Goal: Use online tool/utility: Utilize a website feature to perform a specific function

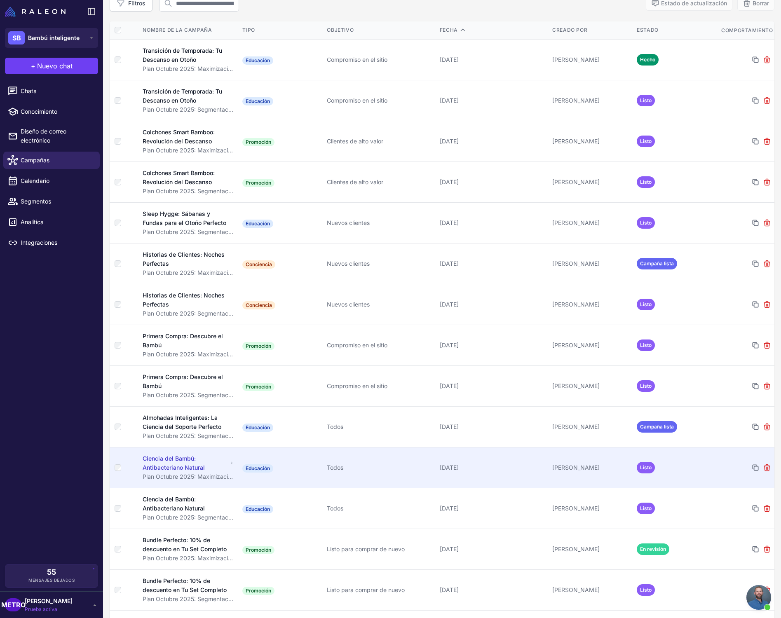
scroll to position [196, 0]
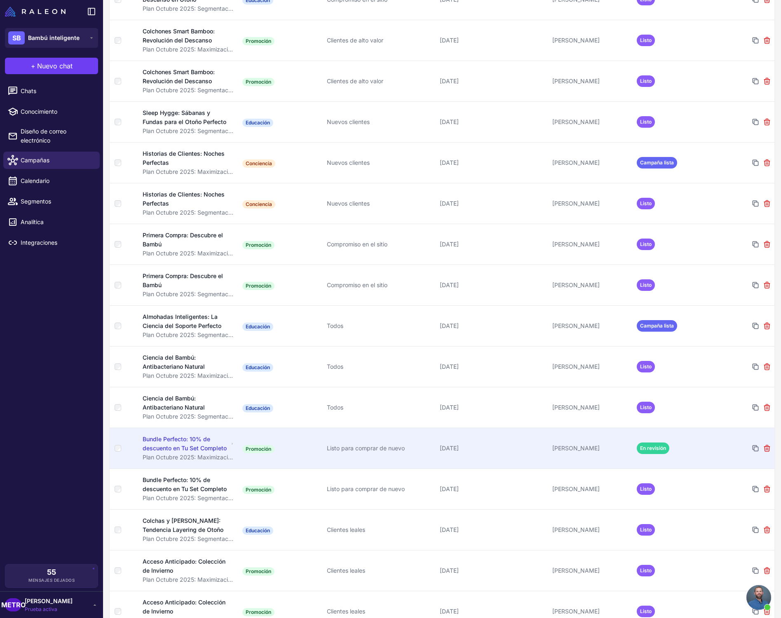
click at [199, 439] on font "Bundle Perfecto: 10% de descuento en Tu Set Completo" at bounding box center [185, 443] width 84 height 16
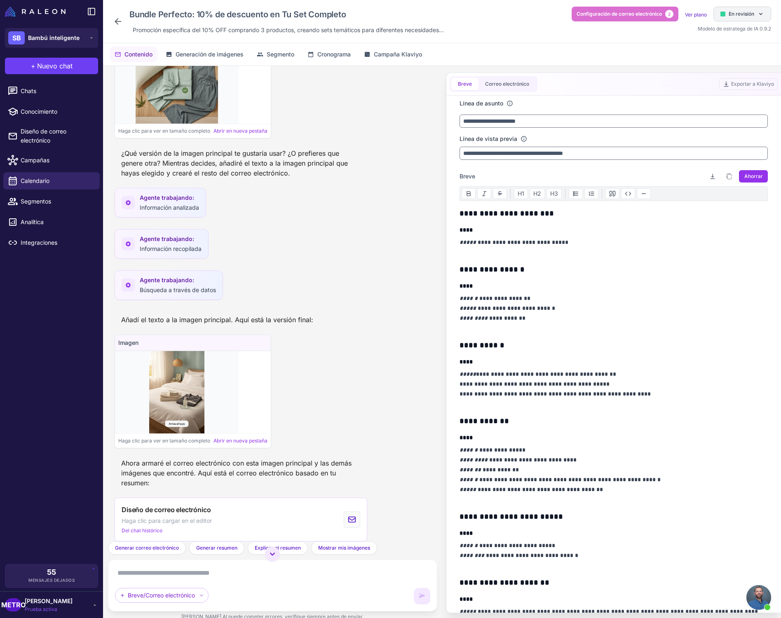
scroll to position [821, 0]
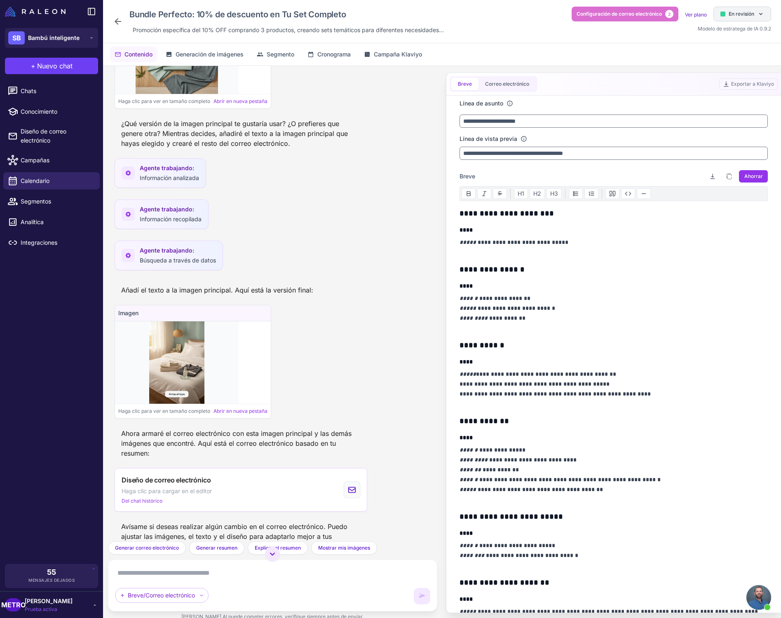
click at [556, 11] on font "En revisión" at bounding box center [741, 14] width 26 height 6
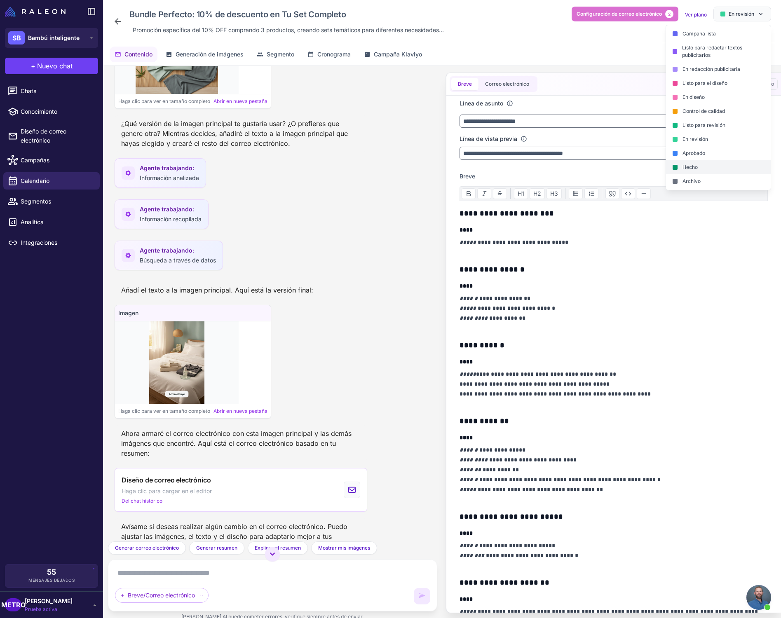
click at [556, 165] on div "Hecho" at bounding box center [718, 167] width 105 height 14
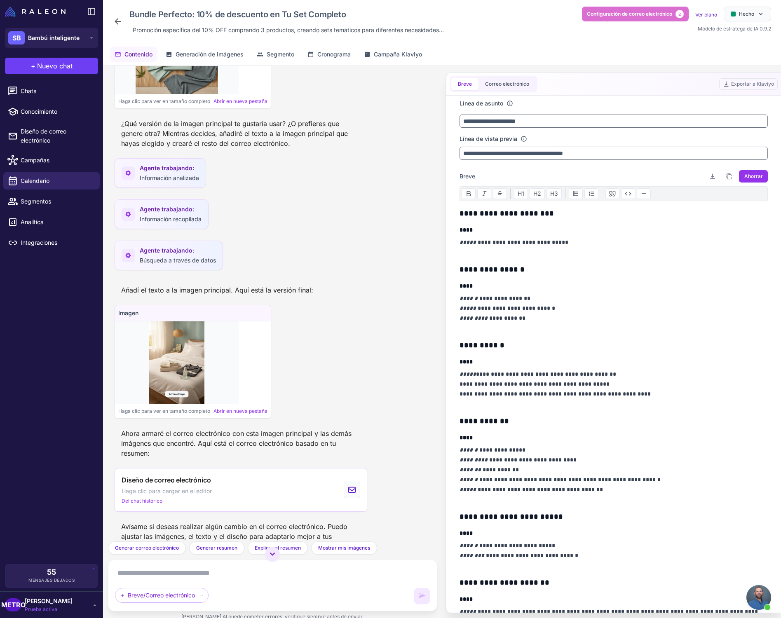
click at [116, 18] on icon at bounding box center [118, 21] width 10 height 10
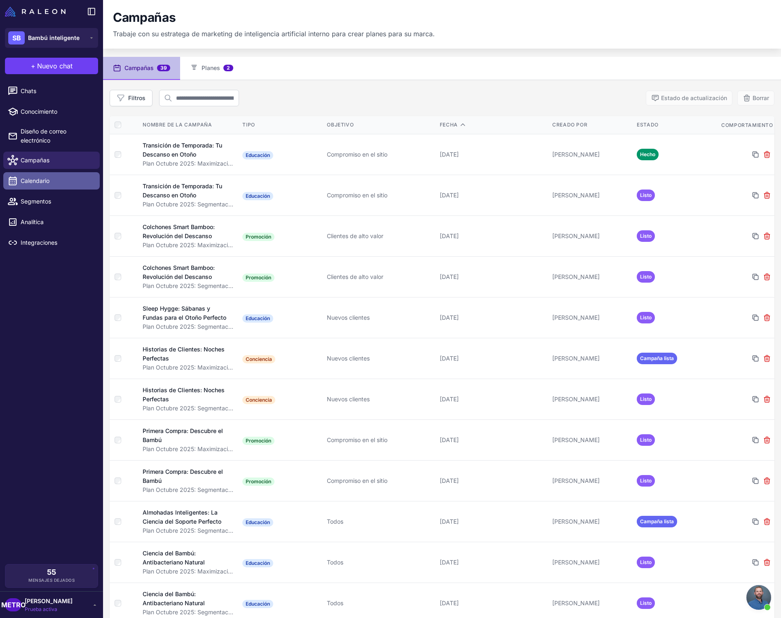
click at [35, 186] on link "Calendario" at bounding box center [51, 180] width 96 height 17
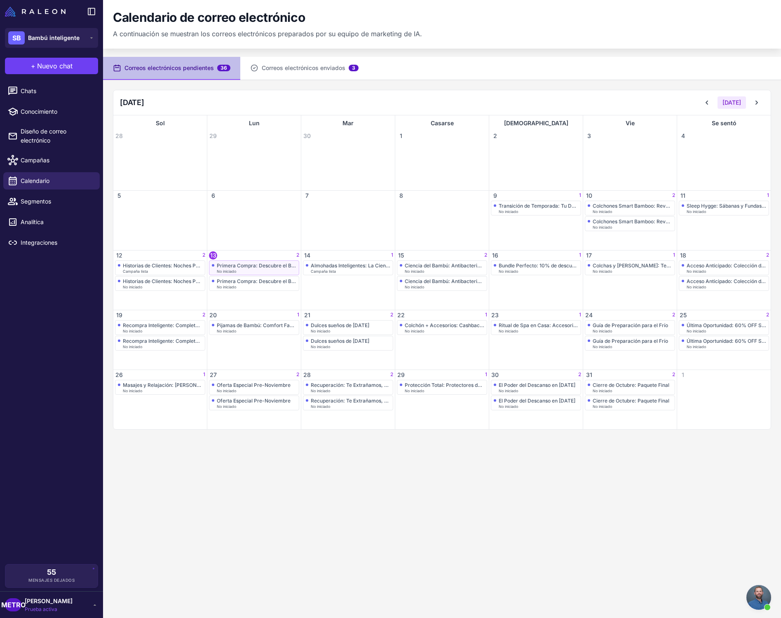
click at [249, 268] on div "Primera Compra: Descubre el Bambú" at bounding box center [257, 265] width 80 height 6
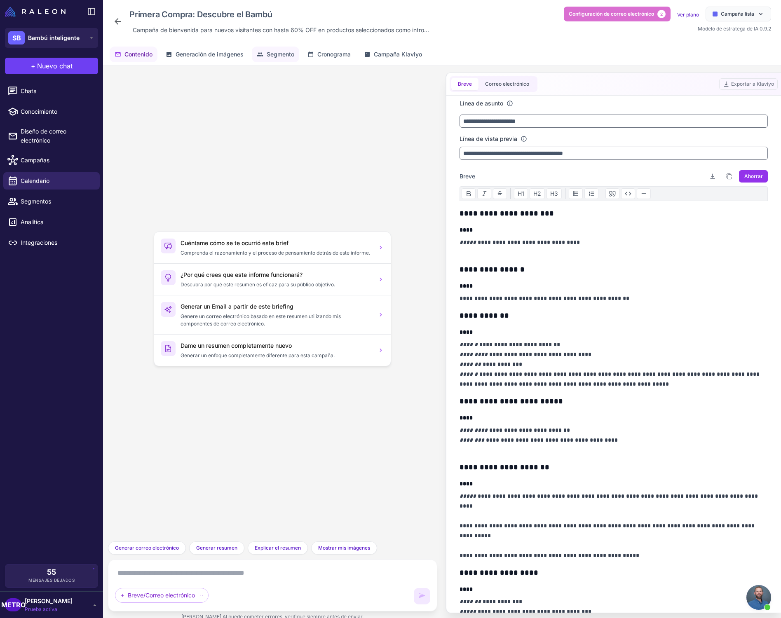
click at [285, 56] on font "Segmento" at bounding box center [281, 54] width 28 height 7
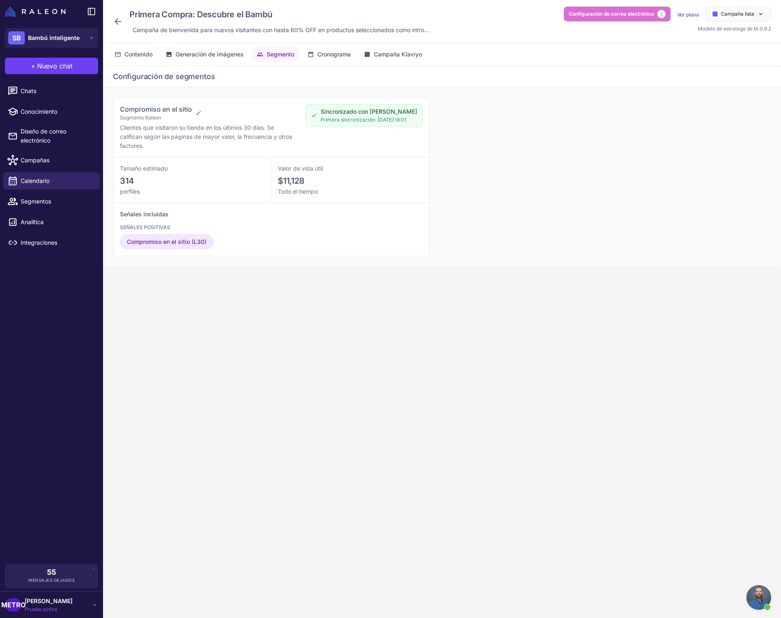
click at [117, 25] on icon at bounding box center [118, 21] width 10 height 10
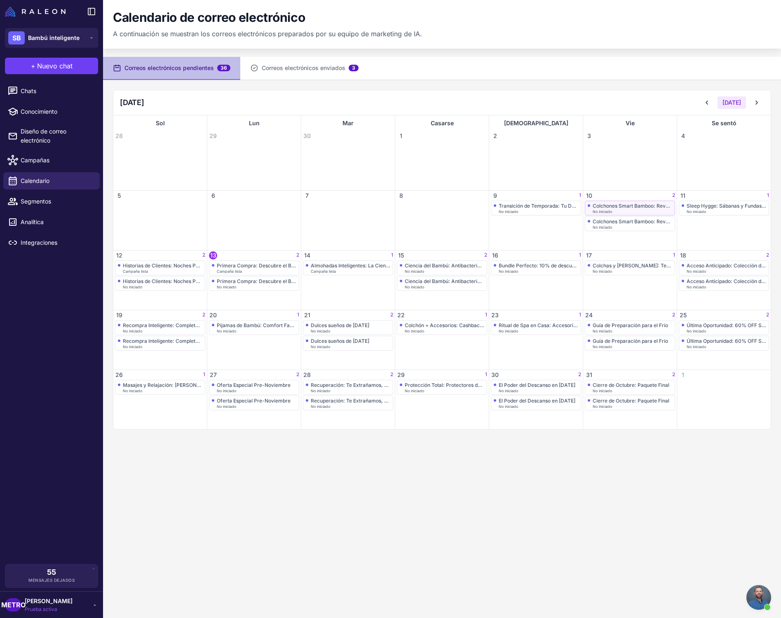
click at [556, 206] on font "Colchones Smart Bamboo: Revolución del Descanso" at bounding box center [653, 206] width 122 height 6
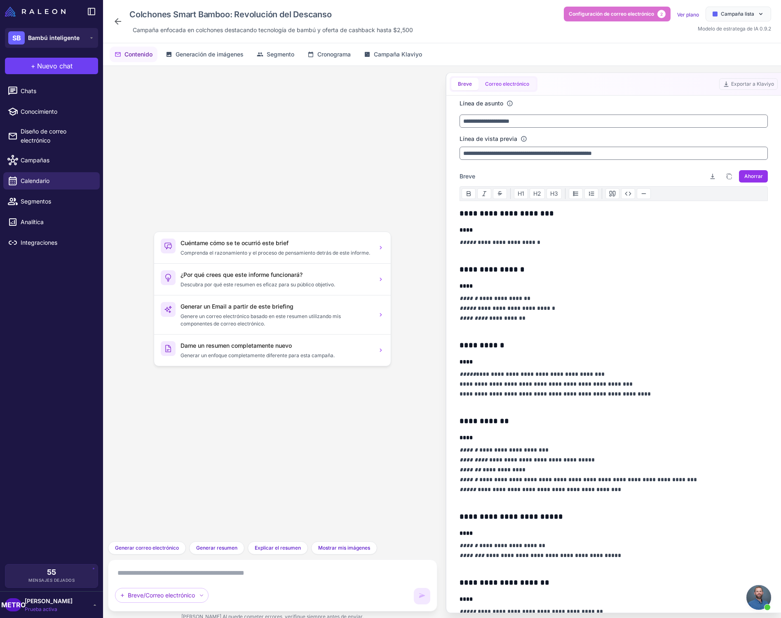
click at [498, 85] on font "Correo electrónico" at bounding box center [507, 84] width 44 height 6
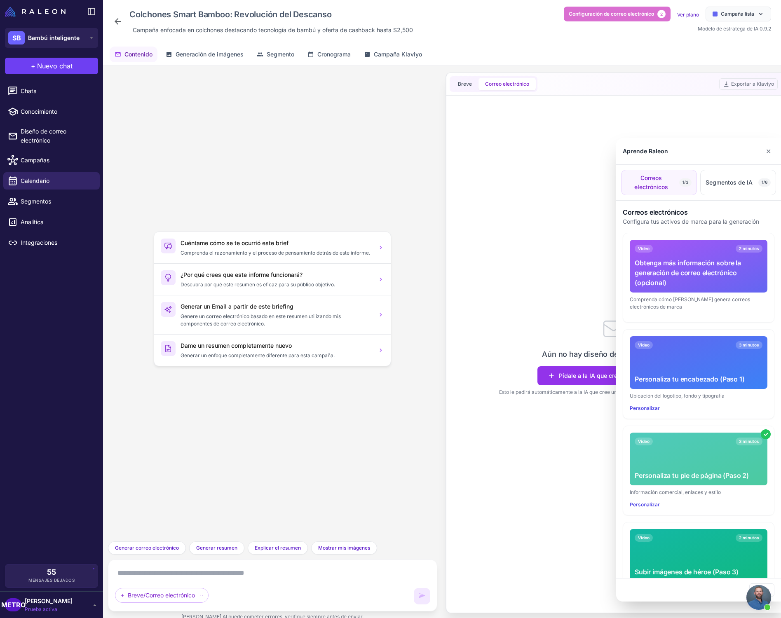
click at [120, 19] on div at bounding box center [390, 309] width 781 height 618
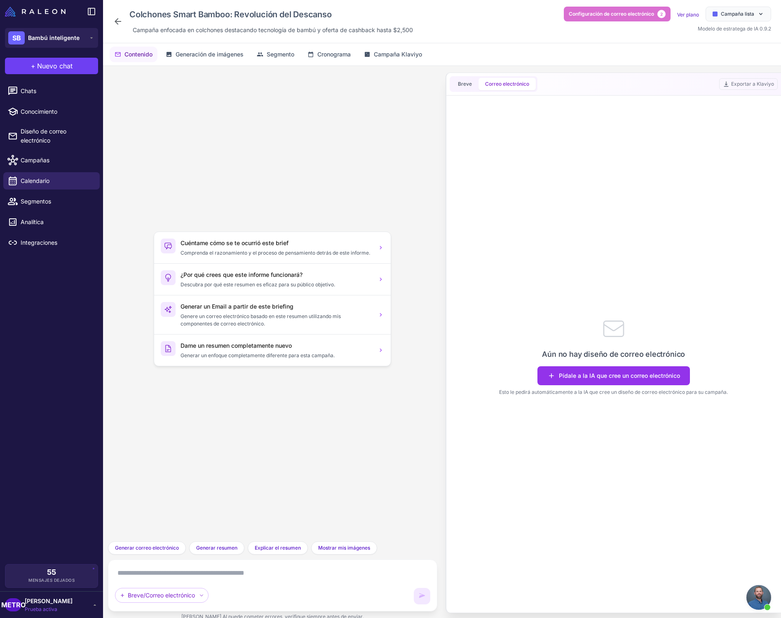
click at [117, 20] on icon at bounding box center [118, 21] width 7 height 7
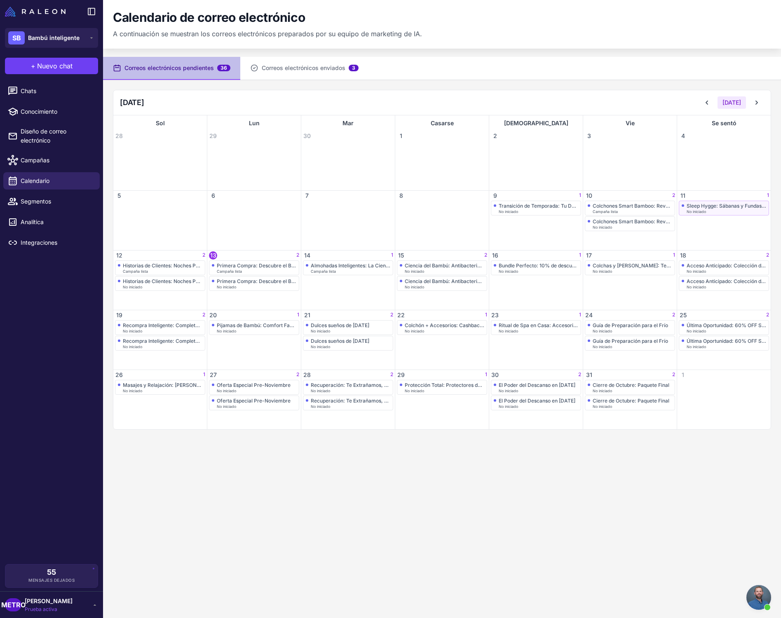
click at [556, 211] on div "No iniciado" at bounding box center [726, 212] width 80 height 4
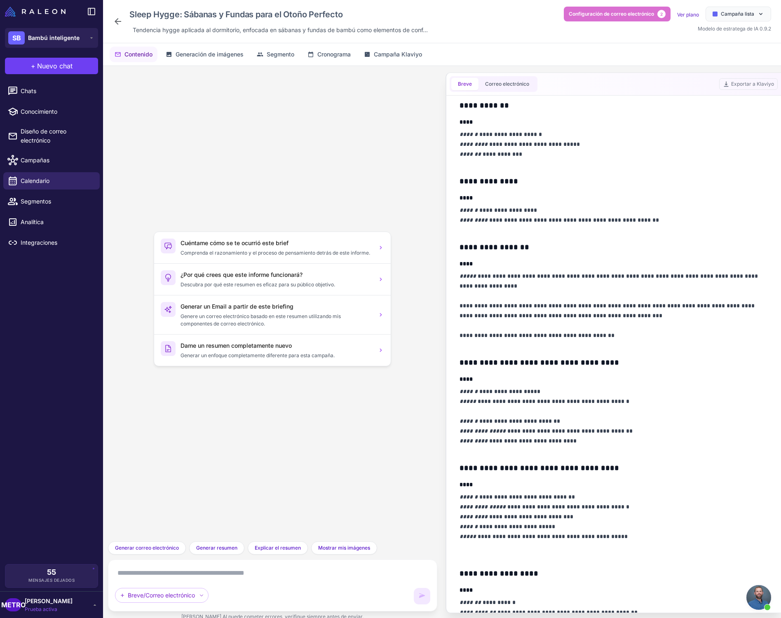
scroll to position [112, 0]
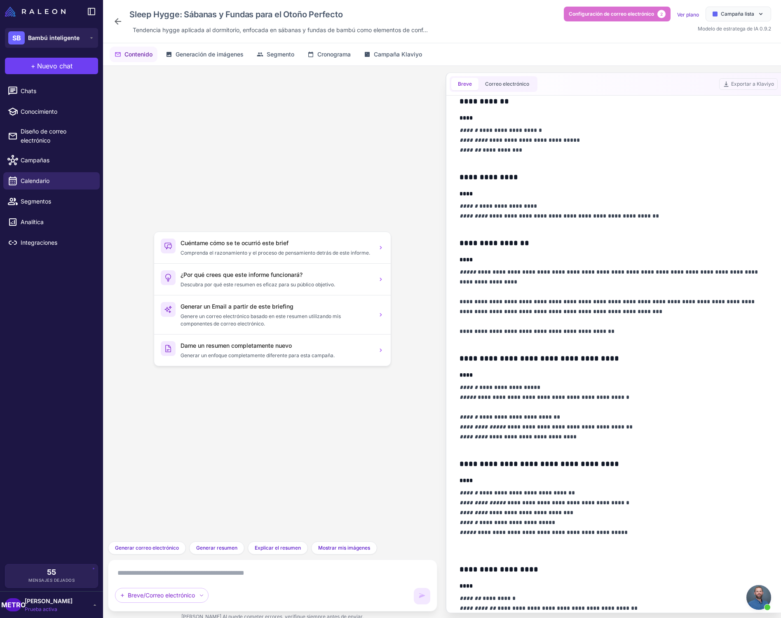
click at [300, 241] on h3 "Cuéntame cómo se te ocurrió este brief" at bounding box center [276, 243] width 192 height 9
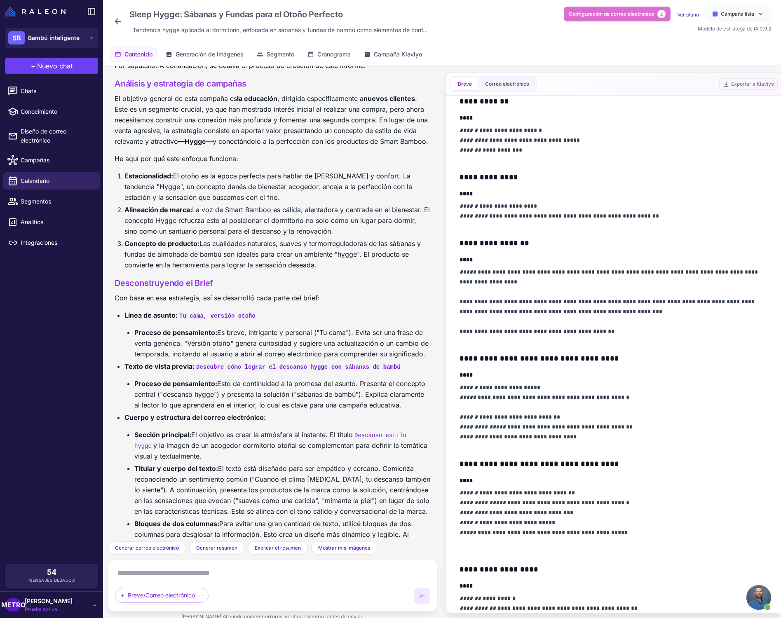
scroll to position [175, 0]
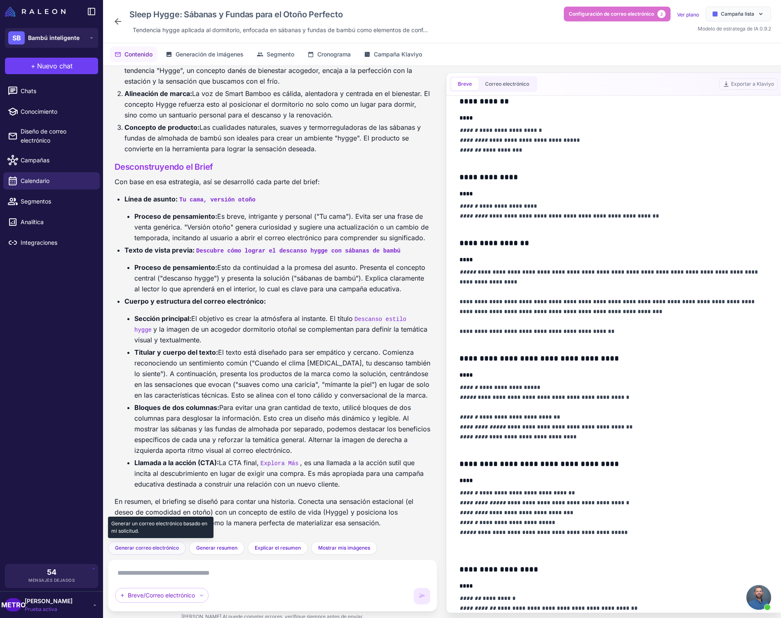
click at [124, 549] on font "Generar correo electrónico" at bounding box center [147, 548] width 64 height 6
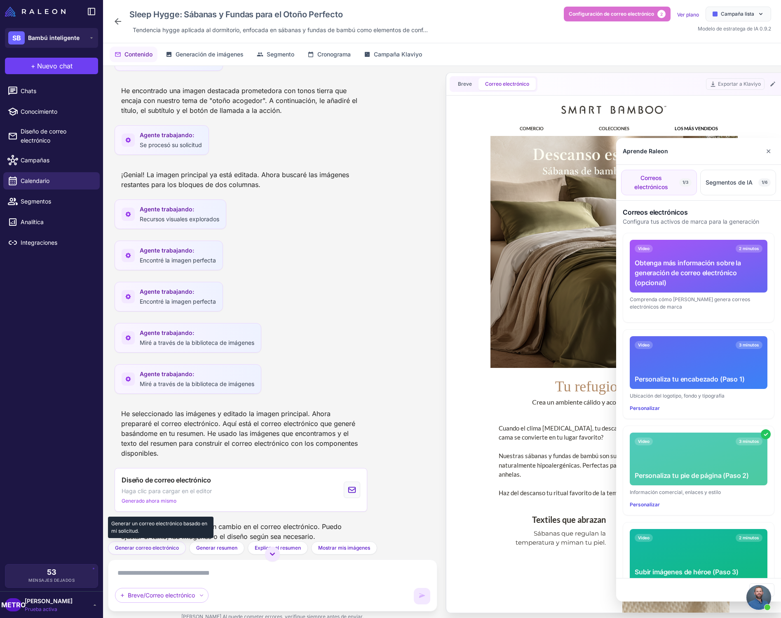
scroll to position [1019, 0]
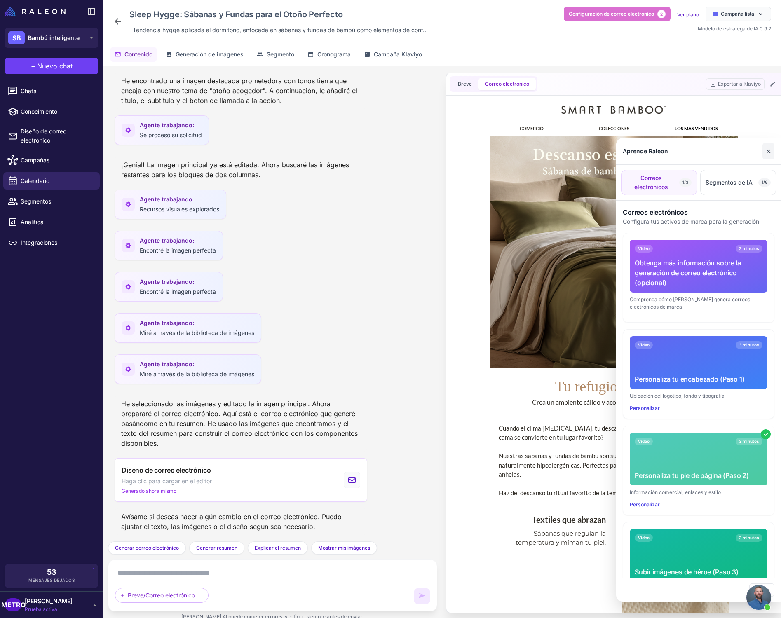
click at [556, 150] on font "✕" at bounding box center [767, 151] width 5 height 8
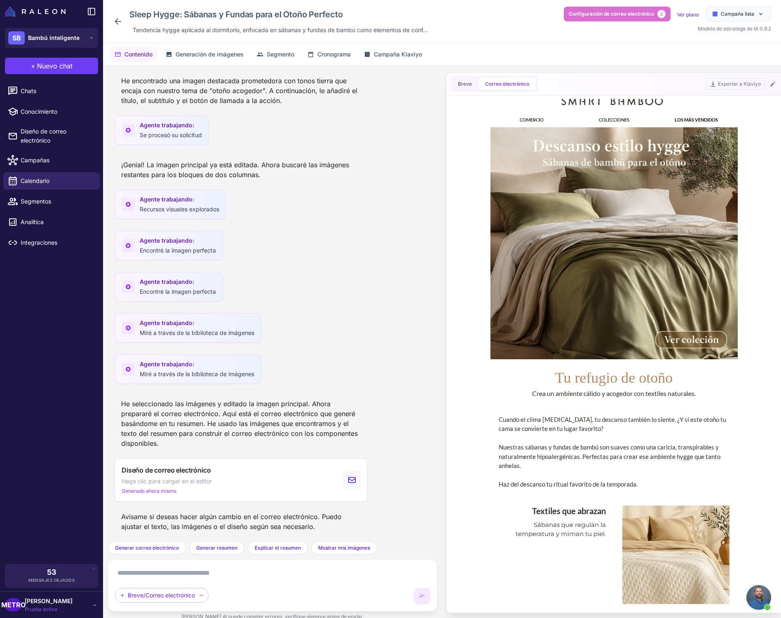
scroll to position [0, 0]
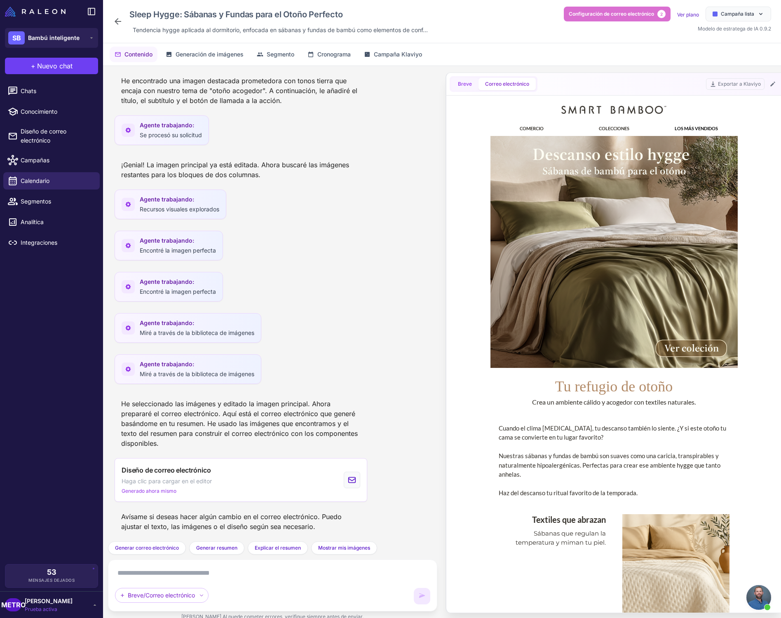
click at [465, 84] on font "Breve" at bounding box center [465, 84] width 14 height 6
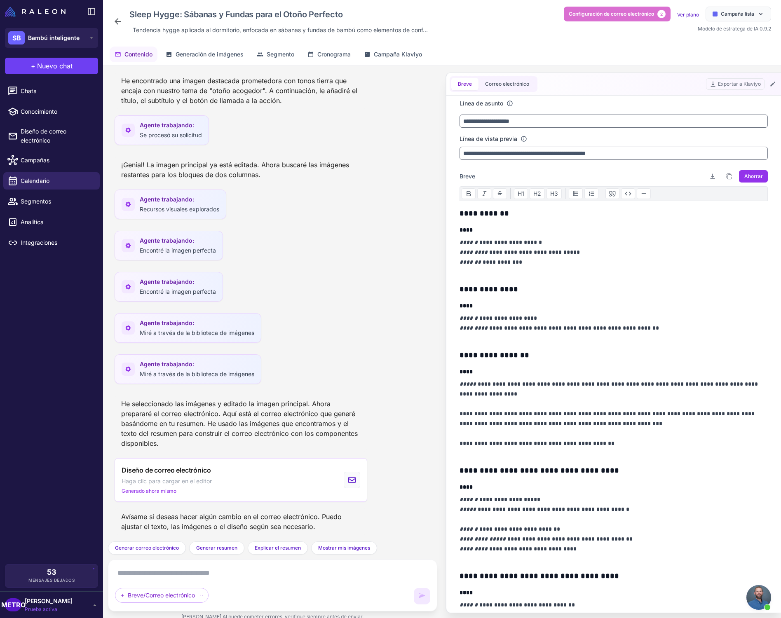
click at [503, 242] on p "**********" at bounding box center [613, 257] width 309 height 40
drag, startPoint x: 478, startPoint y: 243, endPoint x: 557, endPoint y: 245, distance: 79.5
click at [556, 245] on p "**********" at bounding box center [613, 257] width 309 height 40
copy p "**********"
